Goal: Book appointment/travel/reservation

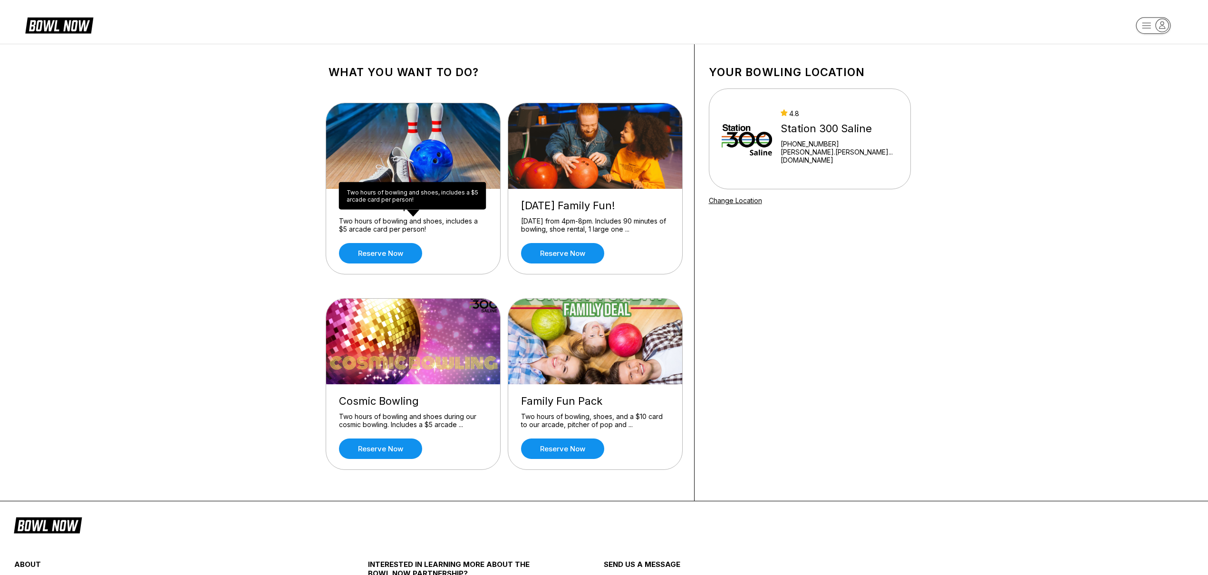
click at [430, 220] on div "Two hours of bowling and shoes, includes a $5 arcade card per person!" at bounding box center [413, 225] width 148 height 17
click at [581, 222] on div "[DATE] from 4pm-8pm. Includes 90 minutes of bowling, shoe rental, 1 large one .…" at bounding box center [595, 225] width 148 height 17
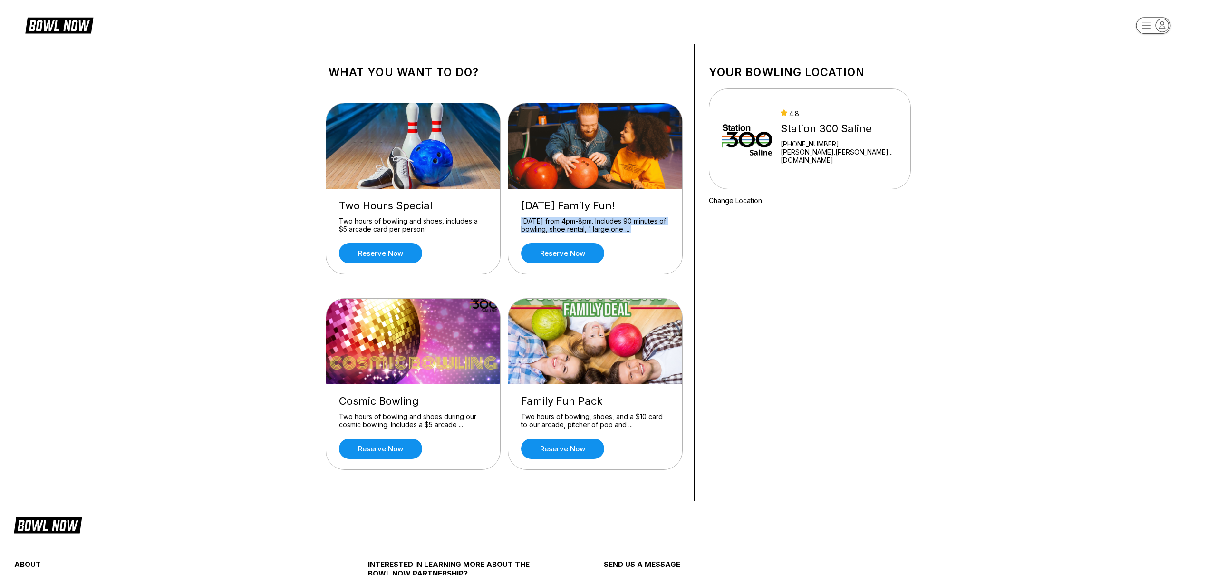
click at [581, 222] on div "[DATE] from 4pm-8pm. Includes 90 minutes of bowling, shoe rental, 1 large one .…" at bounding box center [595, 225] width 148 height 17
click at [82, 27] on icon at bounding box center [67, 25] width 46 height 11
click at [446, 223] on div "Two hours of bowling and shoes, includes a $5 arcade card per person!" at bounding box center [413, 225] width 148 height 17
click at [381, 211] on div "Two Hours Special" at bounding box center [413, 205] width 148 height 13
click at [391, 250] on link "Reserve now" at bounding box center [380, 253] width 83 height 20
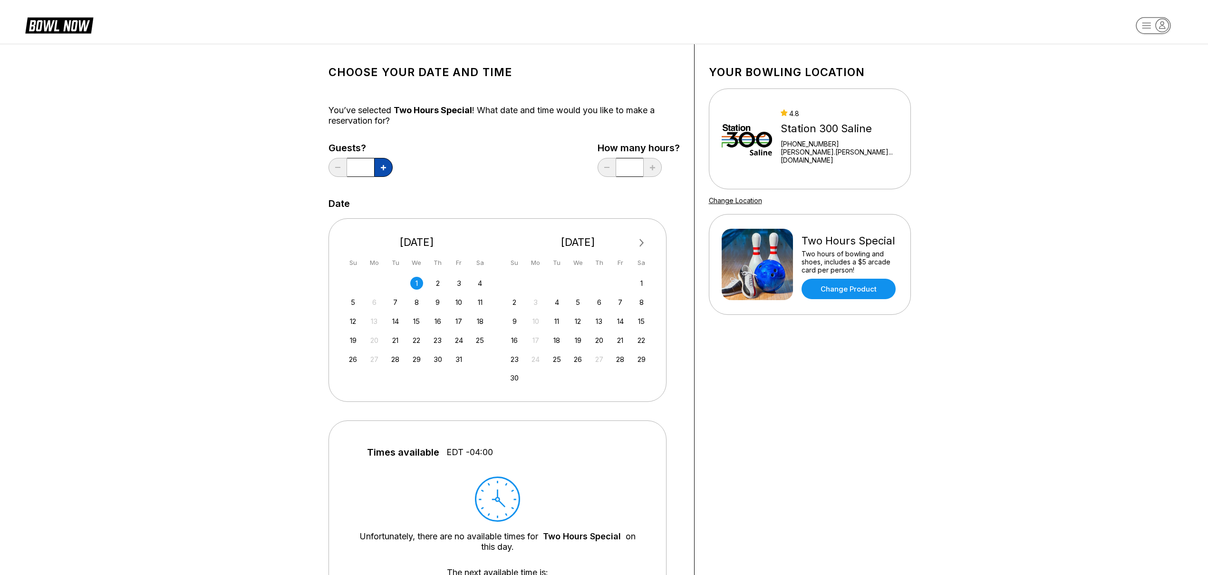
click at [381, 168] on icon at bounding box center [383, 167] width 5 height 5
type input "*"
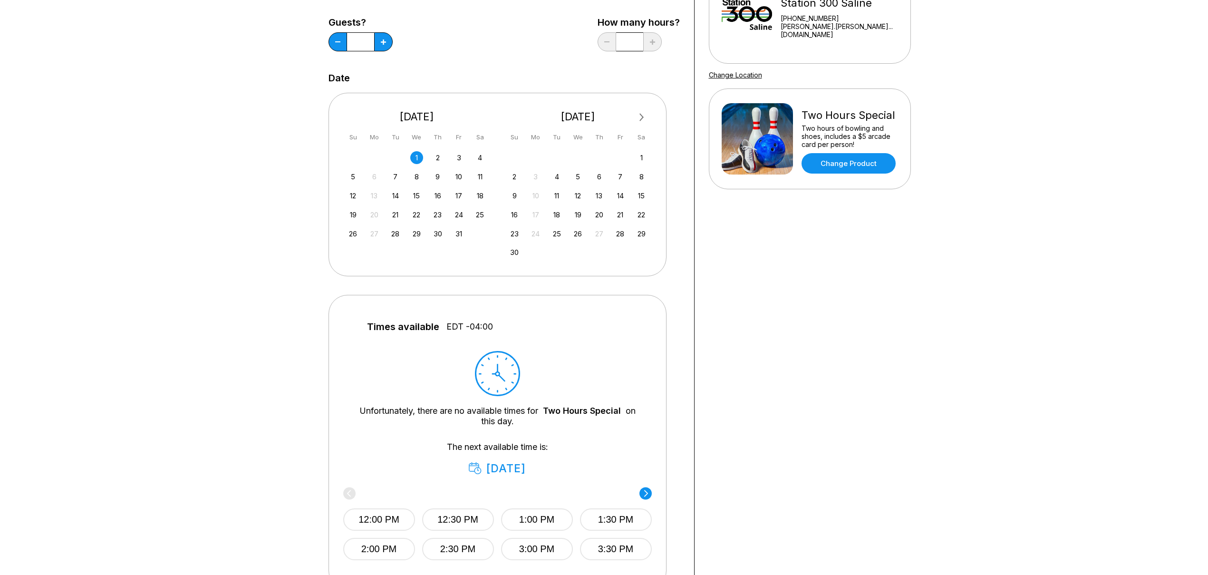
scroll to position [82, 0]
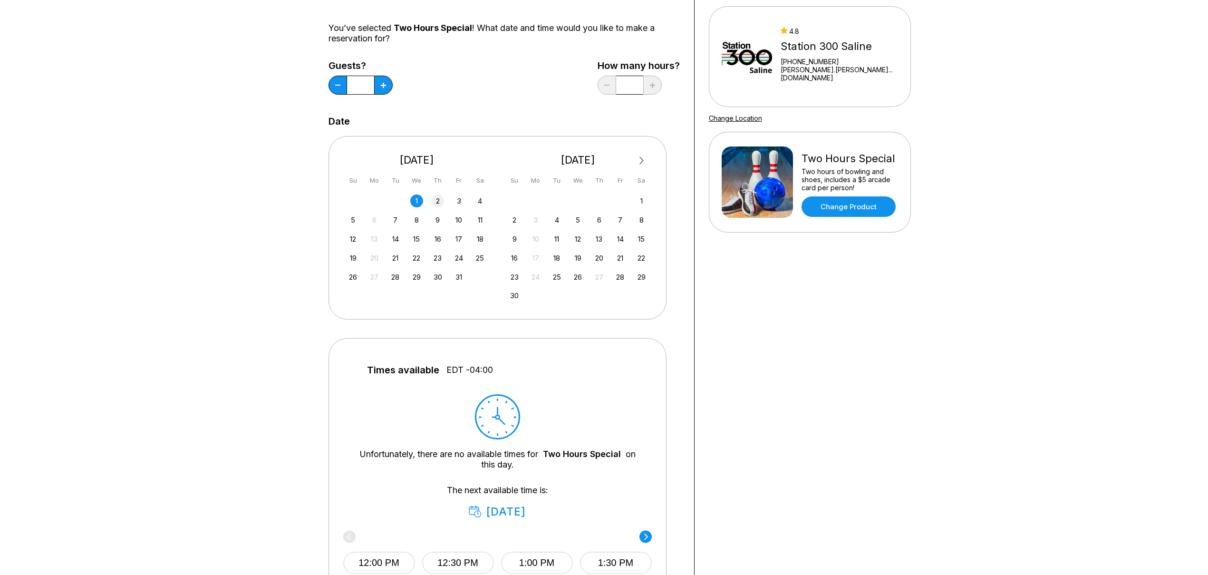
click at [433, 205] on div "2" at bounding box center [437, 200] width 13 height 13
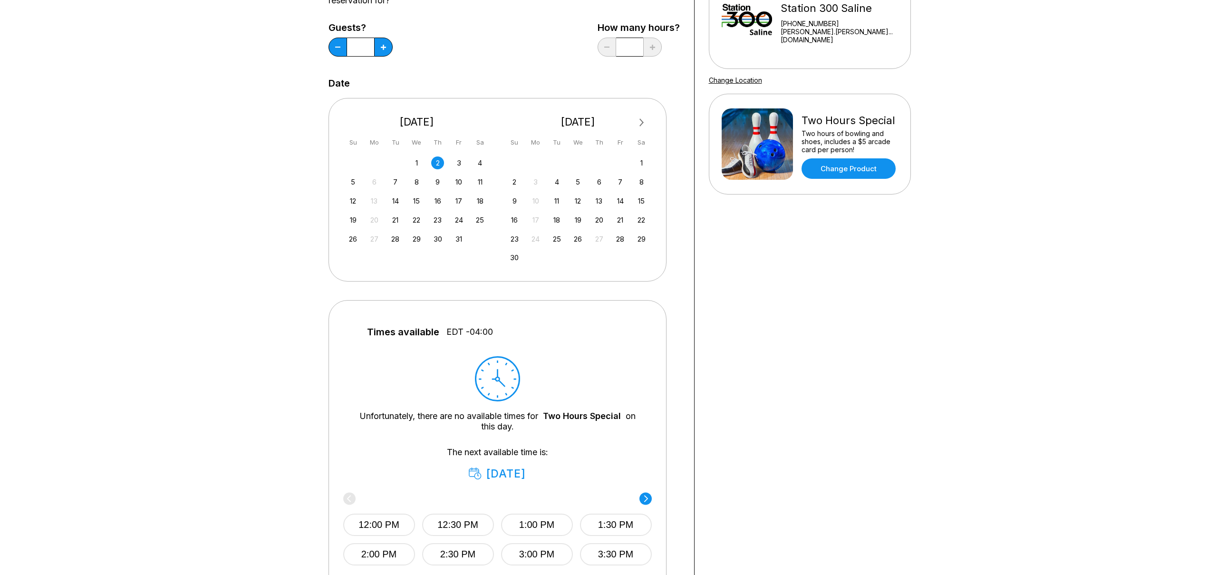
scroll to position [162, 0]
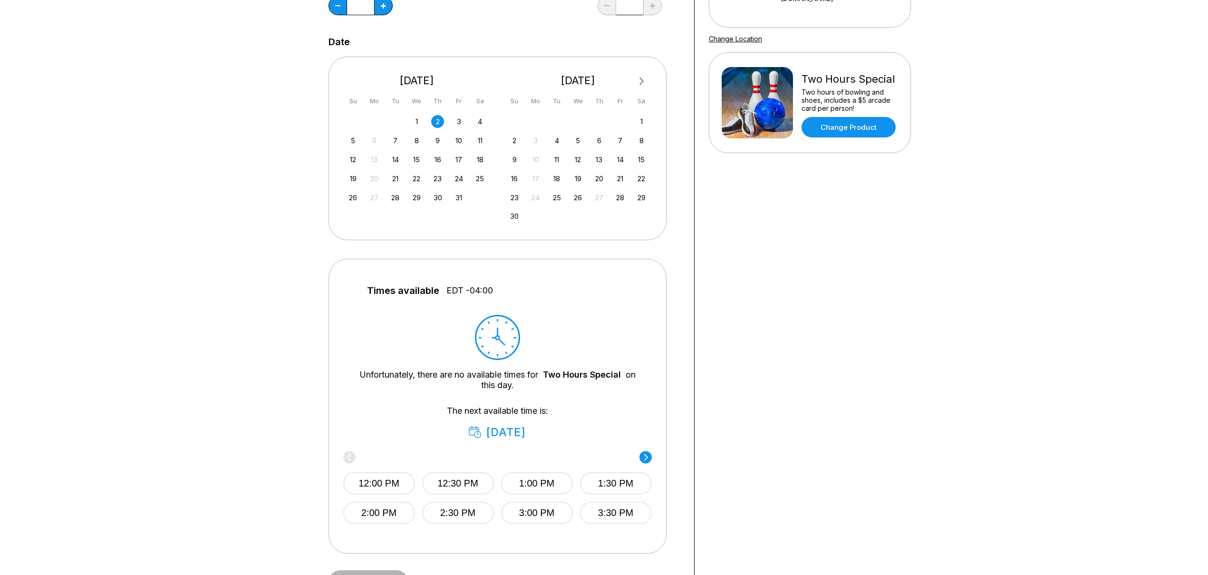
click at [460, 112] on div "October 2025 Su Mo Tu We Th Fr Sa 28 29 30 1 2 3 4 5 6 7 8 9 10 11 12 13 14 15 …" at bounding box center [416, 136] width 147 height 144
click at [460, 118] on div "3" at bounding box center [459, 121] width 13 height 13
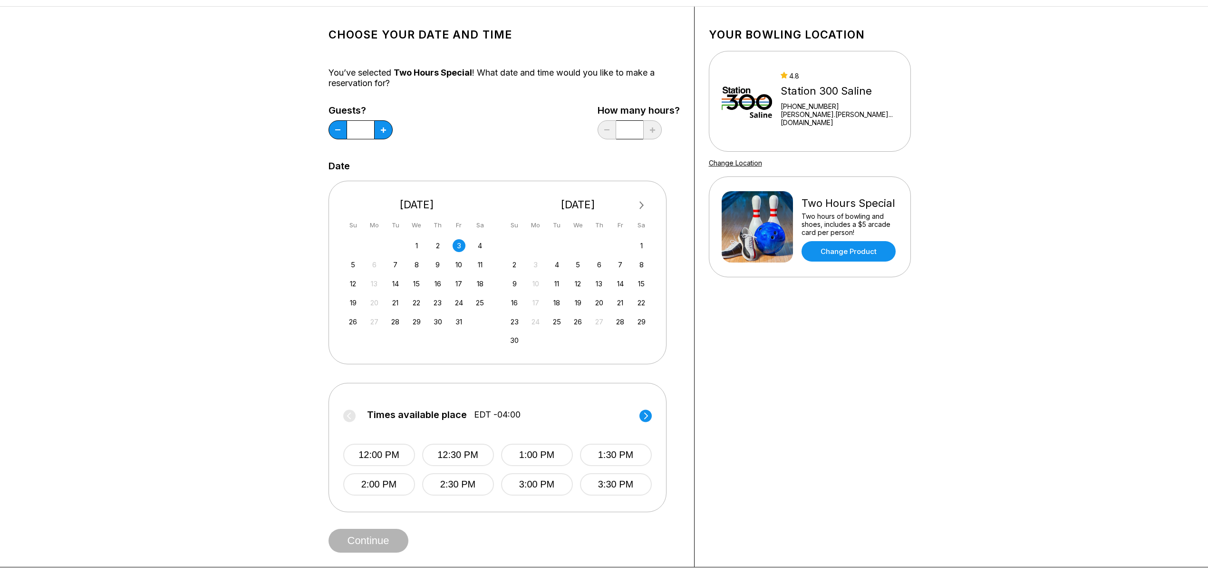
scroll to position [0, 0]
